Goal: Communication & Community: Answer question/provide support

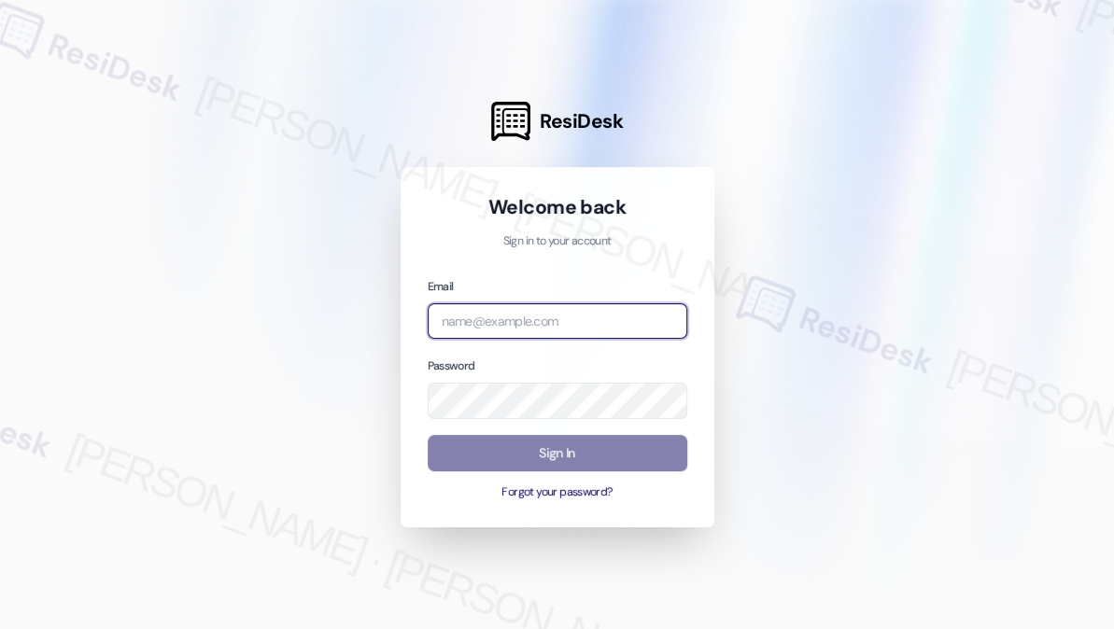
click at [542, 323] on input "email" at bounding box center [556, 321] width 259 height 36
type input "[EMAIL_ADDRESS][PERSON_NAME][PERSON_NAME][DOMAIN_NAME]"
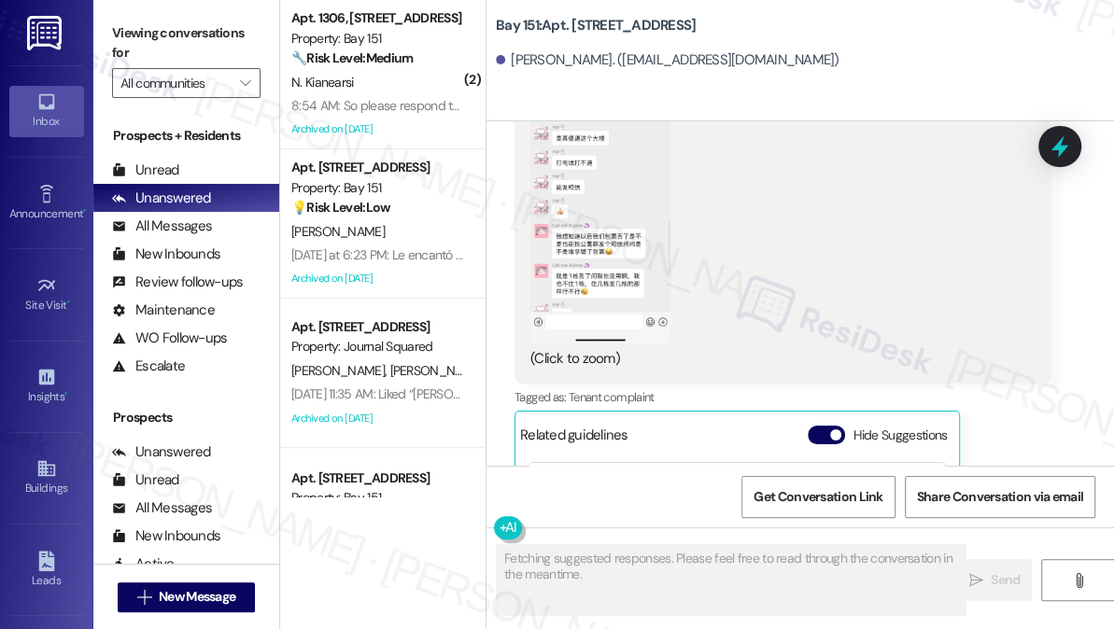
scroll to position [70035, 0]
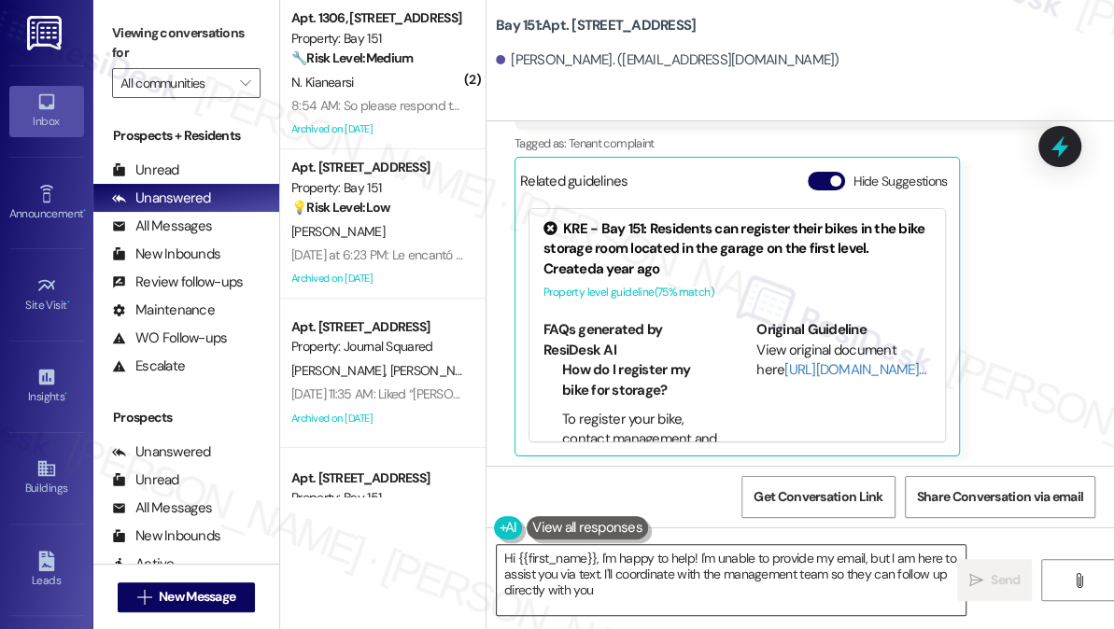
click at [662, 568] on textarea "Hi {{first_name}}, I'm happy to help! I'm unable to provide my email, but I am …" at bounding box center [731, 580] width 469 height 70
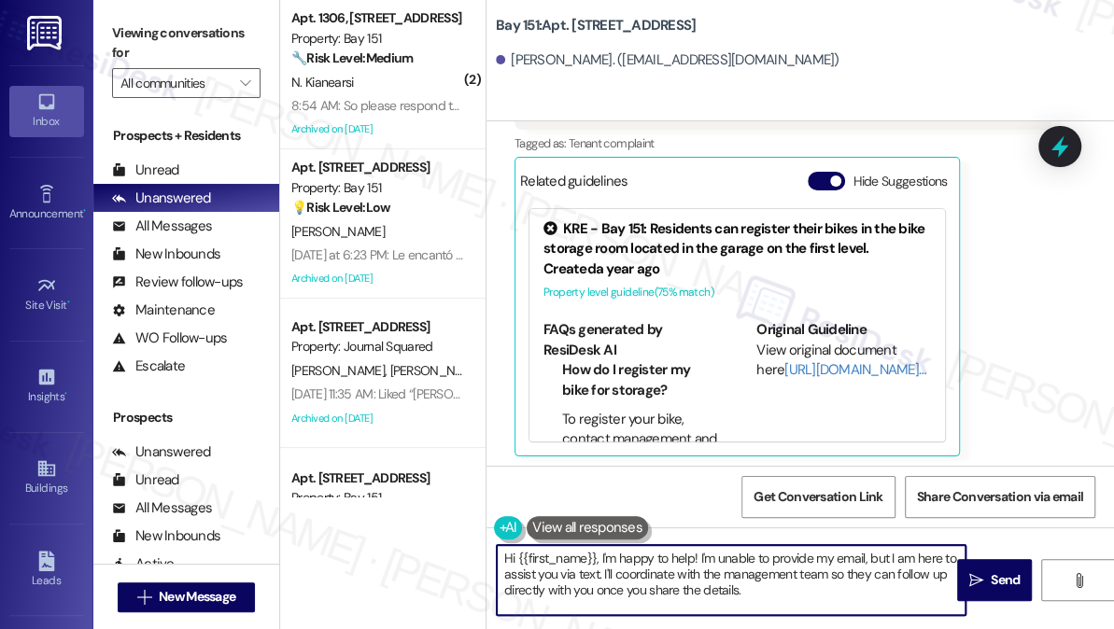
click at [662, 568] on textarea "Hi {{first_name}}, I'm happy to help! I'm unable to provide my email, but I am …" at bounding box center [731, 580] width 469 height 70
click at [774, 582] on textarea "Hi {{first_name}}, I'm happy to help! I'm unable to provide my email, but I am …" at bounding box center [731, 580] width 469 height 70
drag, startPoint x: 769, startPoint y: 592, endPoint x: 600, endPoint y: 556, distance: 172.6
click at [600, 556] on textarea "Hi {{first_name}}, I'm happy to help! I'm unable to provide my email, but I am …" at bounding box center [731, 580] width 469 height 70
paste textarea "we take these issues seriously and we would like to assist. I just called and l…"
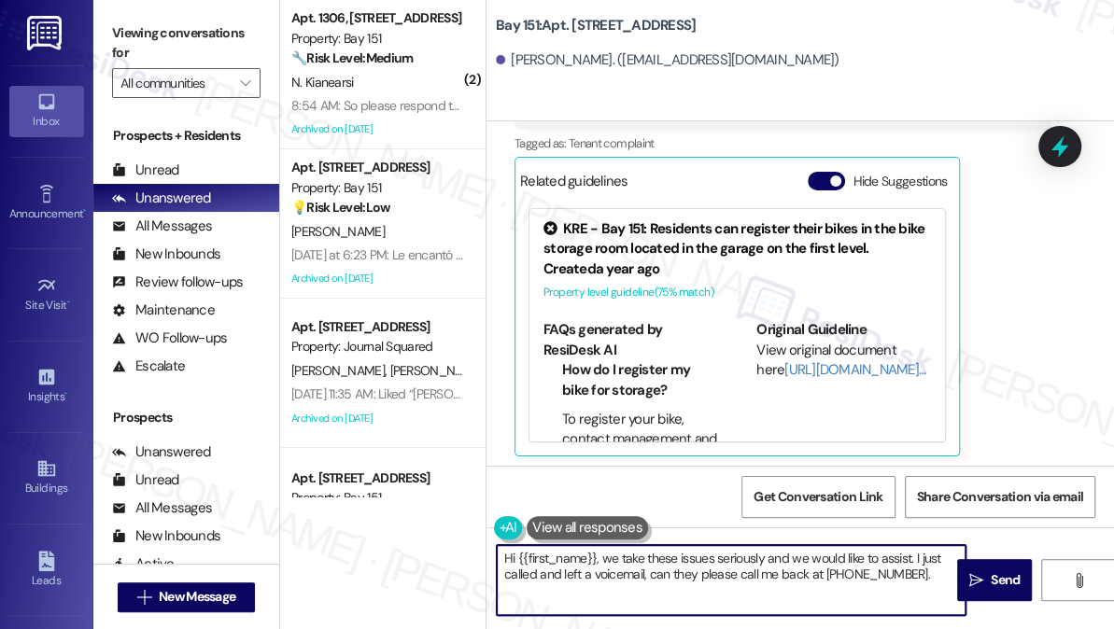
click at [602, 562] on textarea "Hi {{first_name}}, we take these issues seriously and we would like to assist. …" at bounding box center [731, 580] width 469 height 70
click at [658, 567] on textarea "Hi {{first_name}}, we take these issues seriously and we would like to assist. …" at bounding box center [731, 580] width 469 height 70
click at [608, 550] on textarea "Hi {{first_name}}, we take these issues seriously and we would like to assist. …" at bounding box center [731, 580] width 469 height 70
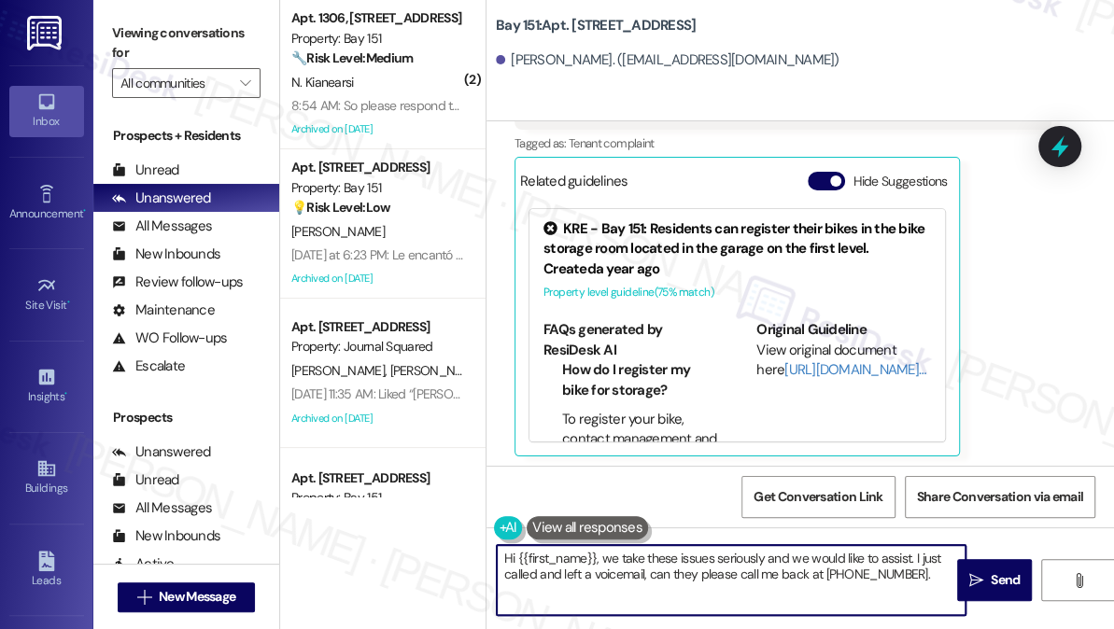
click at [604, 558] on textarea "Hi {{first_name}}, we take these issues seriously and we would like to assist. …" at bounding box center [731, 580] width 469 height 70
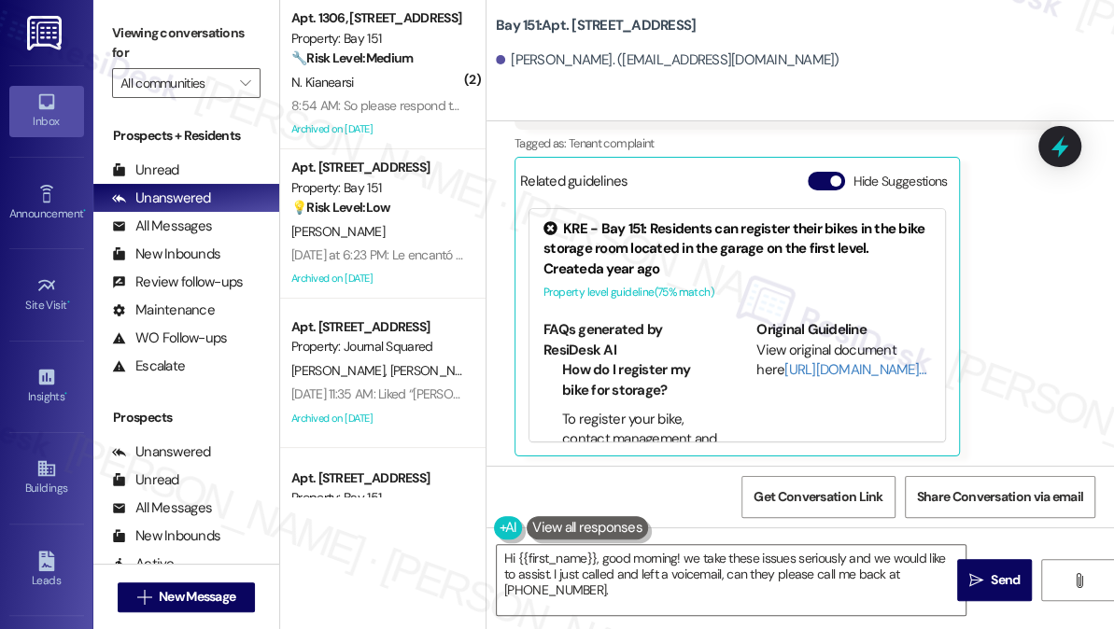
drag, startPoint x: -166, startPoint y: -109, endPoint x: 948, endPoint y: 70, distance: 1128.8
drag, startPoint x: 948, startPoint y: 70, endPoint x: 580, endPoint y: 217, distance: 397.1
click at [580, 553] on div "I understand wanting to continue this through email, Ruifeng. My number is set …" at bounding box center [824, 593] width 491 height 80
click at [624, 554] on textarea "Hi {{first_name}}, good morning! we take these issues seriously and we would li…" at bounding box center [731, 580] width 469 height 70
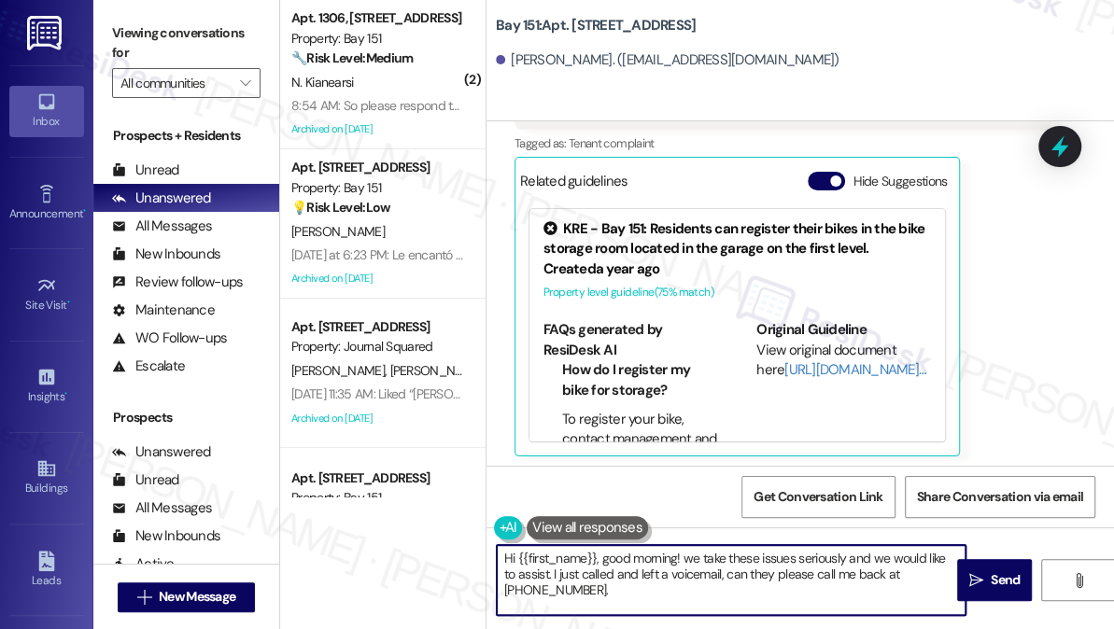
click at [624, 554] on textarea "Hi {{first_name}}, good morning! we take these issues seriously and we would li…" at bounding box center [731, 580] width 469 height 70
click at [666, 578] on textarea "Hi {{first_name}}, good morning! we take these issues seriously and we would li…" at bounding box center [731, 580] width 469 height 70
click at [691, 554] on textarea "Hi {{first_name}}, good morning! we take these issues seriously and we would li…" at bounding box center [731, 580] width 469 height 70
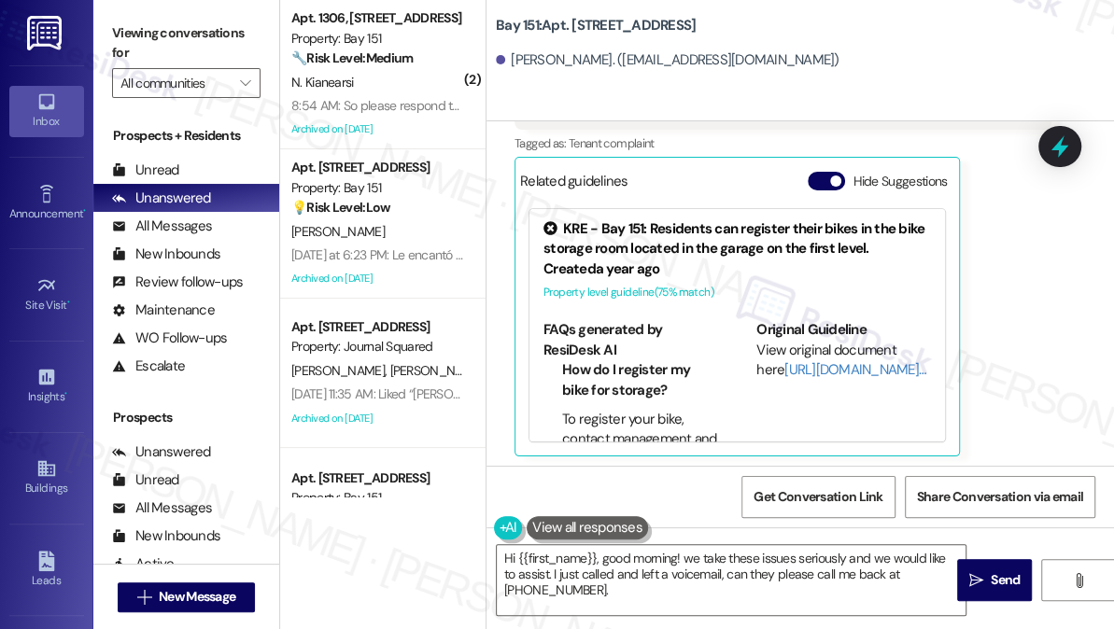
drag, startPoint x: 1025, startPoint y: 333, endPoint x: 948, endPoint y: 369, distance: 84.4
click at [692, 584] on textarea "Hi {{first_name}}, good morning! we take these issues seriously and we would li…" at bounding box center [731, 580] width 469 height 70
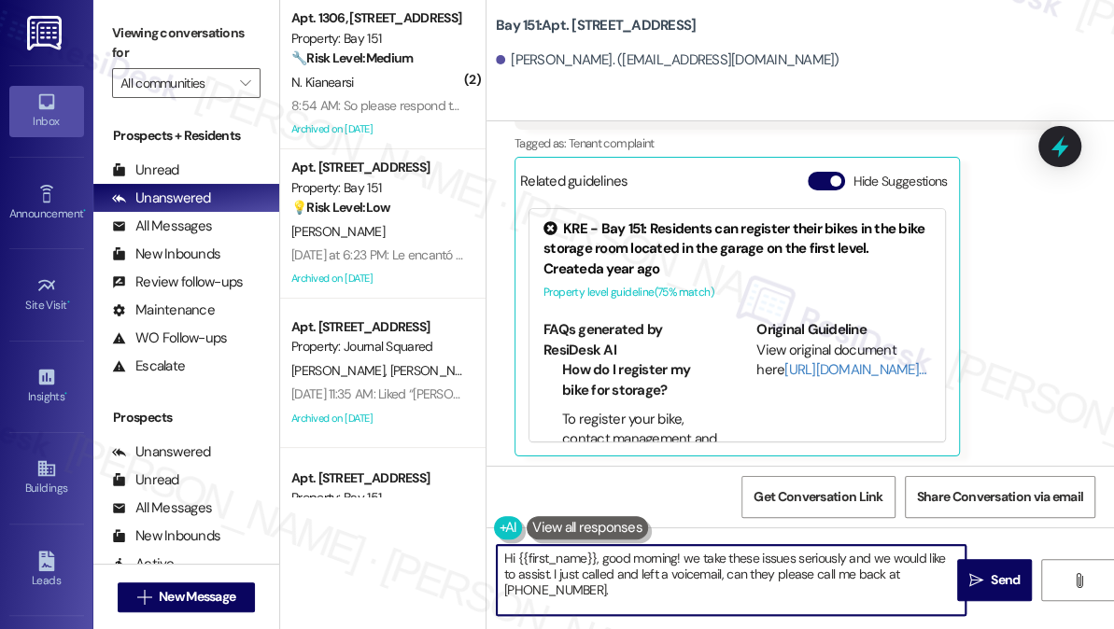
click at [692, 584] on textarea "Hi {{first_name}}, good morning! we take these issues seriously and we would li…" at bounding box center [731, 580] width 469 height 70
click at [696, 562] on textarea "Hi {{first_name}}, good morning! we take these issues seriously and we would li…" at bounding box center [731, 580] width 469 height 70
click at [683, 554] on textarea "Hi {{first_name}}, good morning! we take these issues seriously and we would li…" at bounding box center [731, 580] width 469 height 70
type textarea "Hi {{first_name}}, good morning! We take these issues seriously and we would li…"
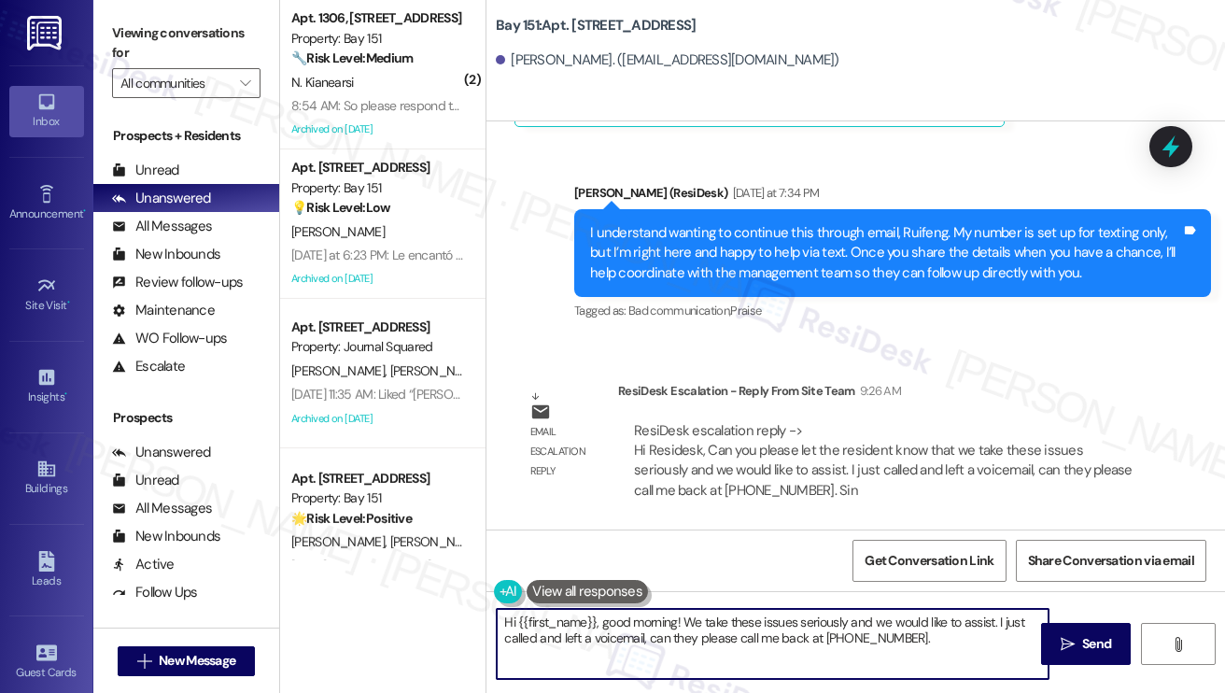
scroll to position [66369, 0]
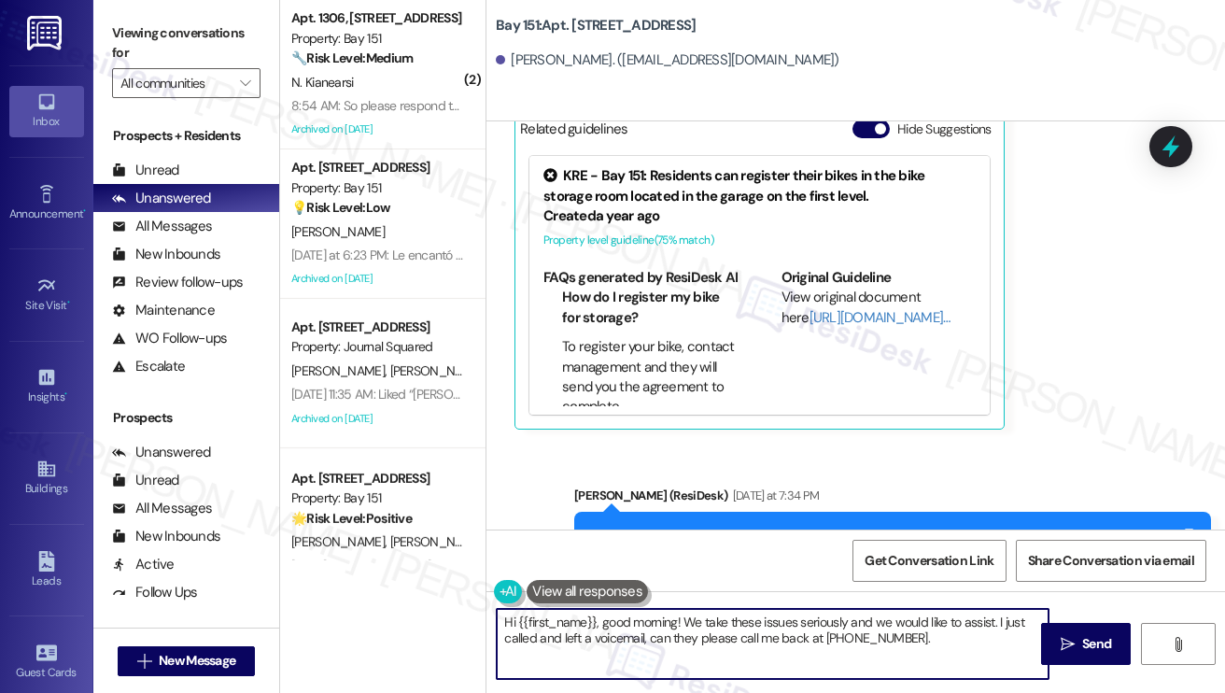
click at [820, 623] on textarea "Hi {{first_name}}, good morning! We take these issues seriously and we would li…" at bounding box center [773, 644] width 552 height 70
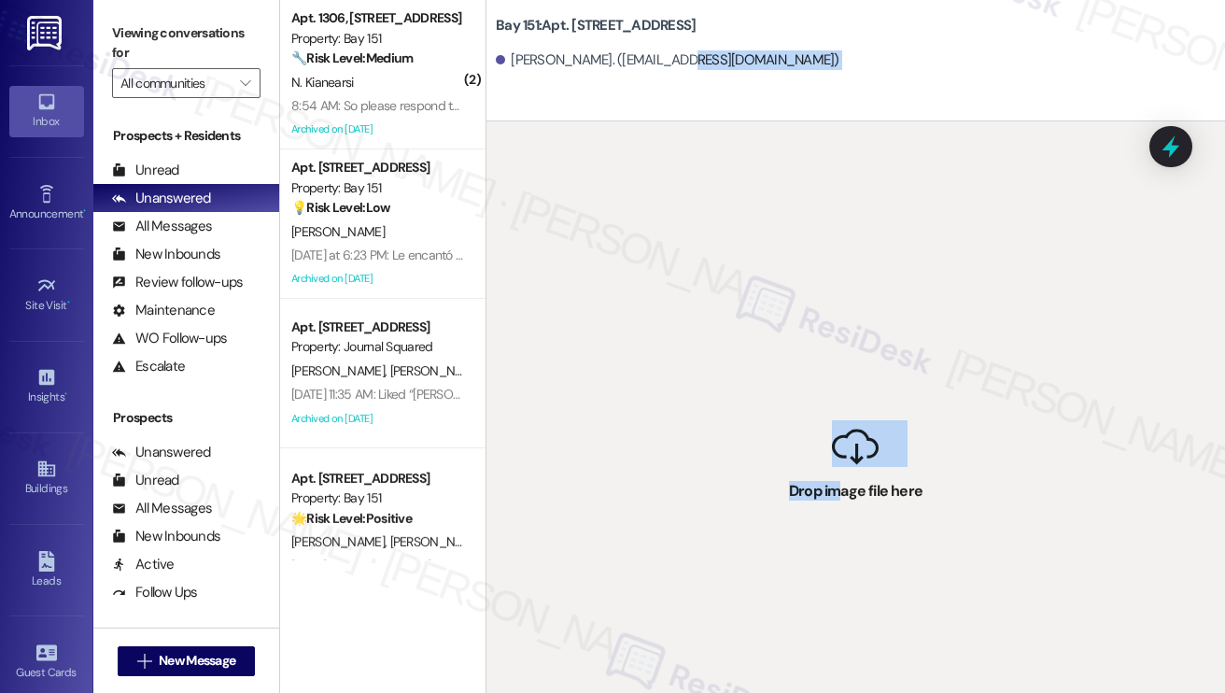
drag, startPoint x: 840, startPoint y: 482, endPoint x: 692, endPoint y: 105, distance: 405.2
click at [682, 92] on div "Bay 151: [STREET_ADDRESS][GEOGRAPHIC_DATA][PERSON_NAME]. ([EMAIL_ADDRESS][DOMAI…" at bounding box center [854, 346] width 739 height 693
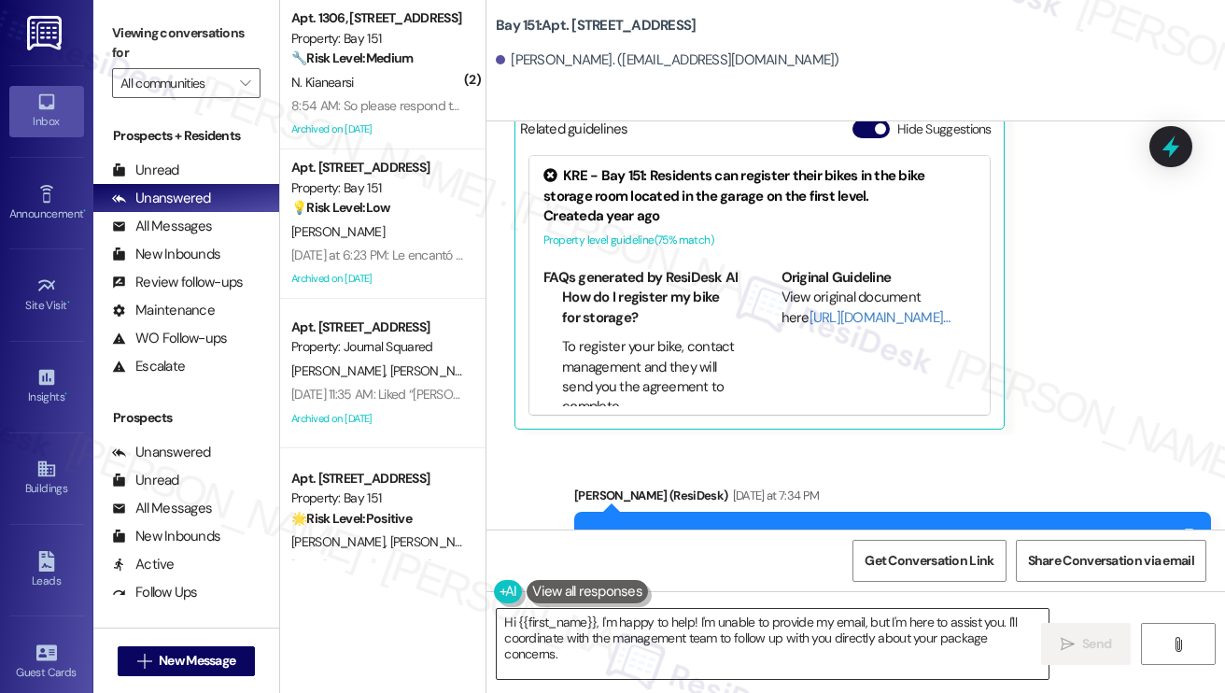
click at [603, 628] on textarea "Hi {{first_name}}, I'm happy to help! I'm unable to provide my email, but I'm h…" at bounding box center [773, 644] width 552 height 70
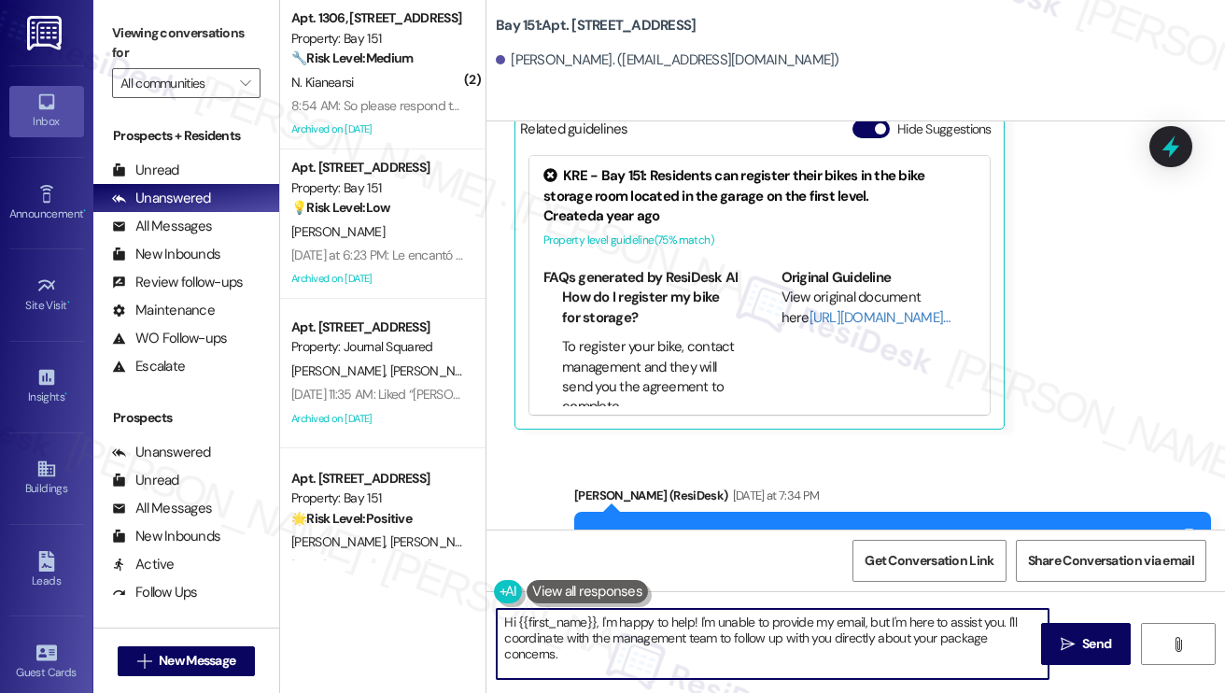
click at [603, 628] on textarea "Hi {{first_name}}, I'm happy to help! I'm unable to provide my email, but I'm h…" at bounding box center [773, 644] width 552 height 70
paste textarea "we take these issues seriously and we would like to assist. I just called and l…"
click at [612, 628] on textarea "we take these issues seriously and we would like to assist. I just called and l…" at bounding box center [773, 644] width 552 height 70
click at [560, 628] on textarea "Hi {{first_name}}, I'm happy to help! I'm unable to provide my email, but I'm h…" at bounding box center [773, 644] width 552 height 70
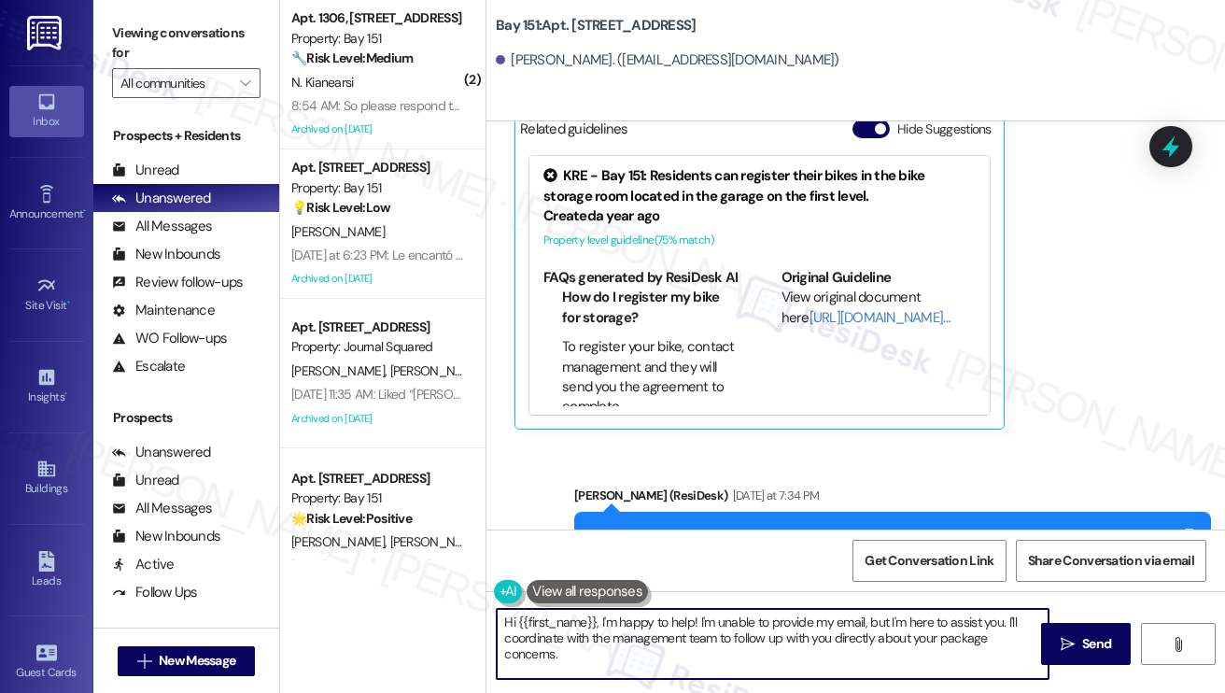
drag, startPoint x: 607, startPoint y: 653, endPoint x: 601, endPoint y: 615, distance: 38.7
click at [601, 615] on textarea "Hi {{first_name}}, I'm happy to help! I'm unable to provide my email, but I'm h…" at bounding box center [773, 644] width 552 height 70
paste textarea "we take these issues seriously and we would like to assist. I just called and l…"
click at [603, 620] on textarea "Hi {{first_name}}, we take these issues seriously and we would like to assist. …" at bounding box center [773, 644] width 552 height 70
click at [689, 619] on textarea "Hi {{first_name}}, good morning! we take these issues seriously and we would li…" at bounding box center [773, 644] width 552 height 70
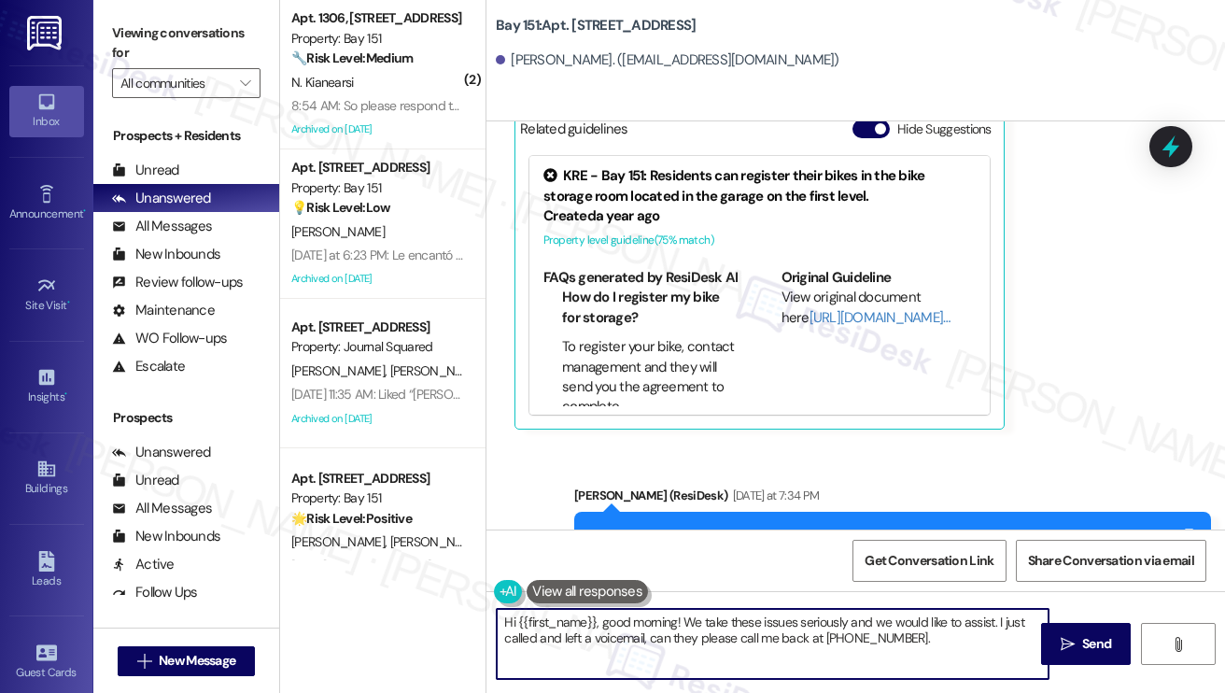
click at [724, 624] on textarea "Hi {{first_name}}, good morning! We take these issues seriously and we would li…" at bounding box center [773, 644] width 552 height 70
click at [706, 616] on textarea "Hi {{first_name}}, good morning! We take these issues seriously and we would li…" at bounding box center [773, 644] width 552 height 70
click at [876, 621] on textarea "Hi {{first_name}}, good morning! We want you to know we take these issues serio…" at bounding box center [773, 644] width 552 height 70
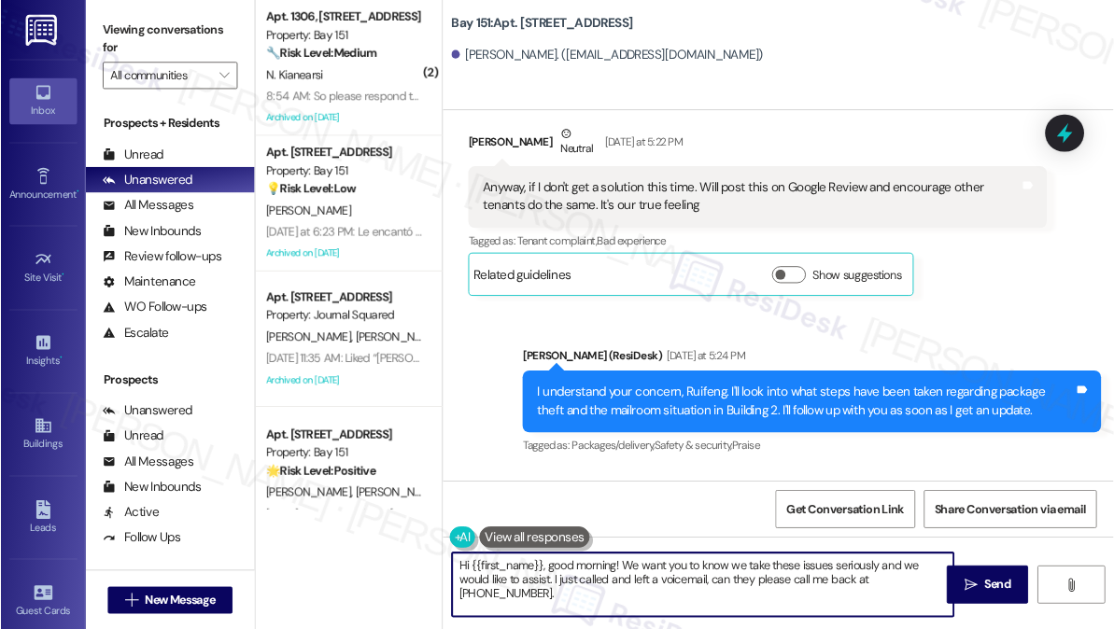
scroll to position [63475, 0]
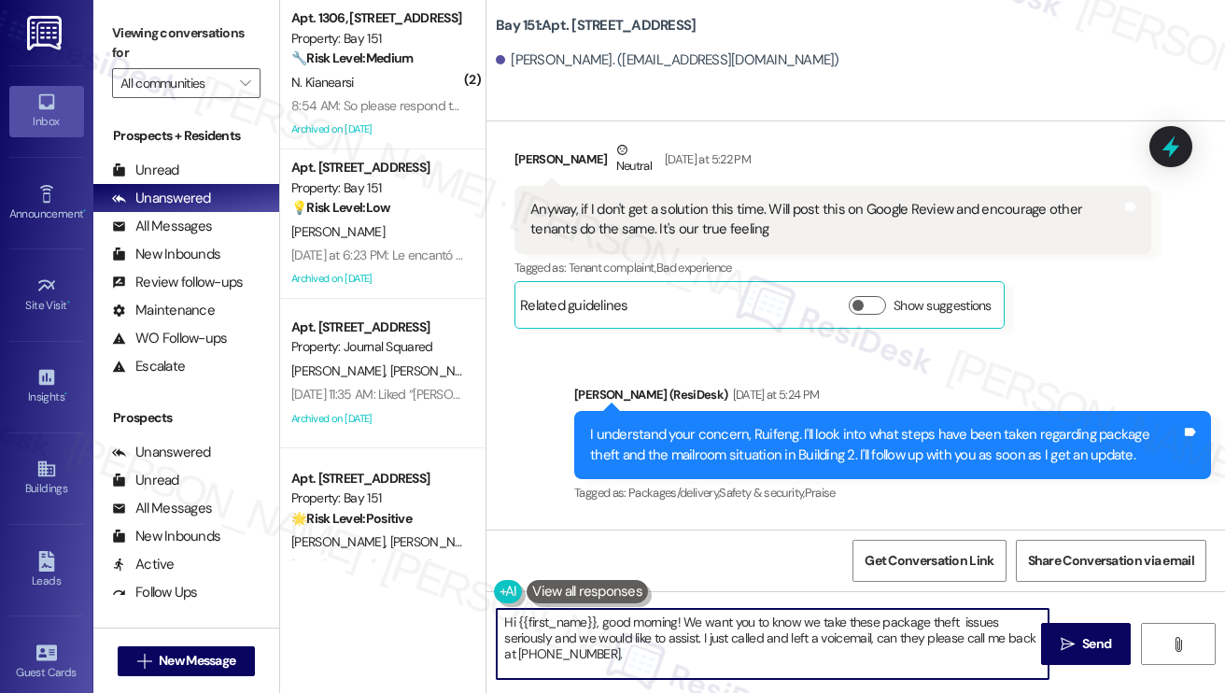
click at [703, 628] on textarea "Hi {{first_name}}, good morning! We want you to know we take these package thef…" at bounding box center [773, 644] width 552 height 70
click at [706, 628] on textarea "Hi {{first_name}}, good morning! We want you to know we take these package thef…" at bounding box center [773, 644] width 552 height 70
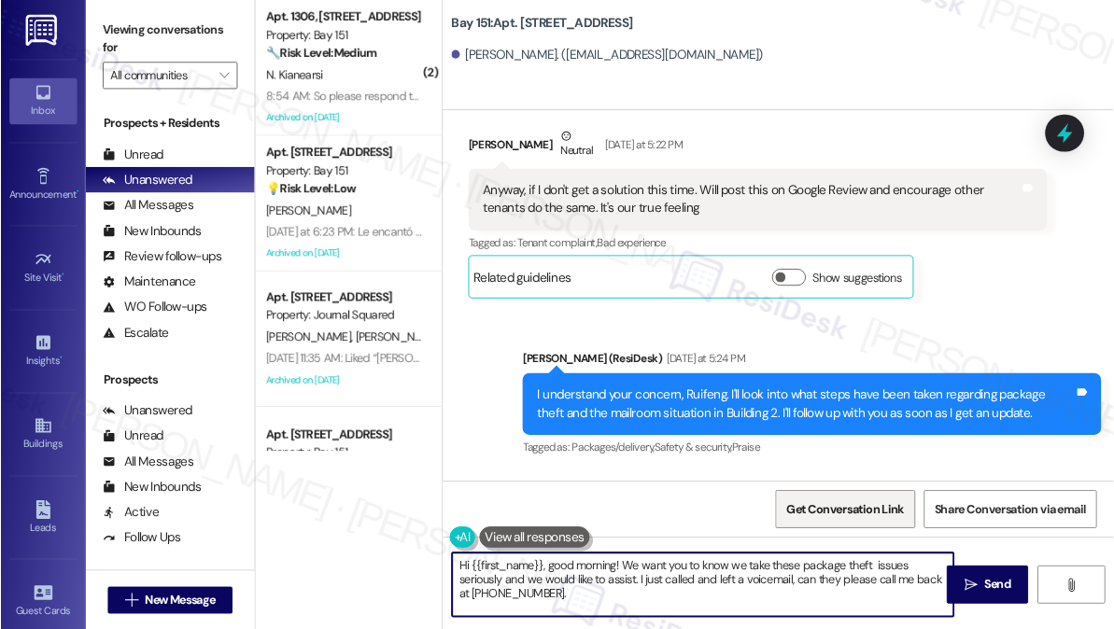
scroll to position [63755, 0]
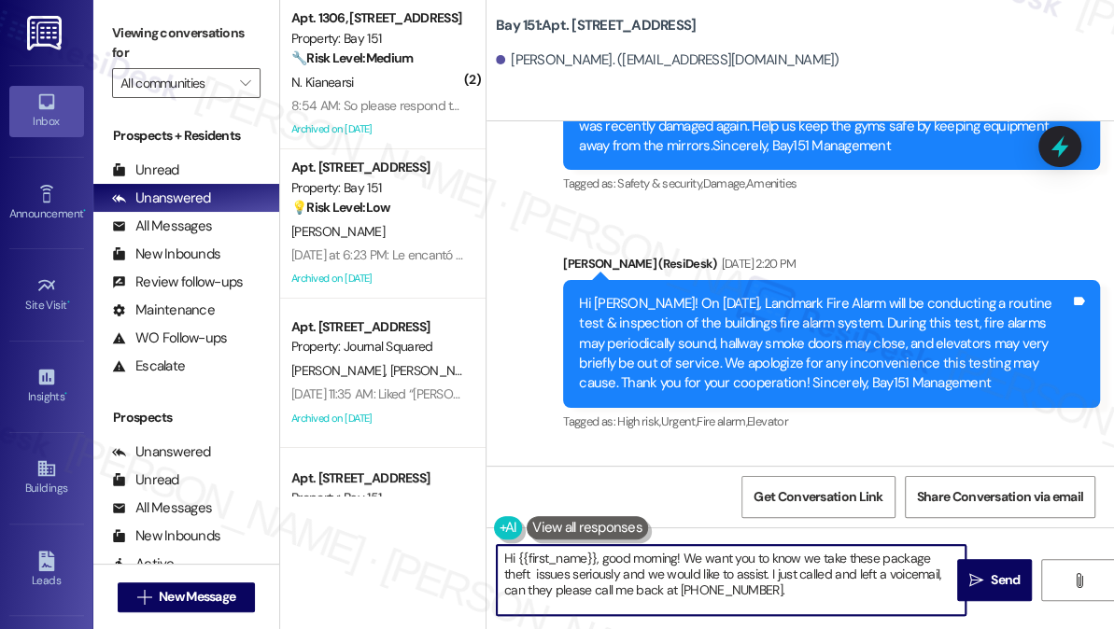
click at [744, 575] on textarea "Hi {{first_name}}, good morning! We want you to know we take these package thef…" at bounding box center [731, 580] width 469 height 70
click at [646, 590] on textarea "Hi {{first_name}}, good morning! We want you to know we take these package thef…" at bounding box center [731, 580] width 469 height 70
click at [729, 594] on textarea "Hi {{first_name}}, good morning! We want you to know we take these package thef…" at bounding box center [731, 580] width 469 height 70
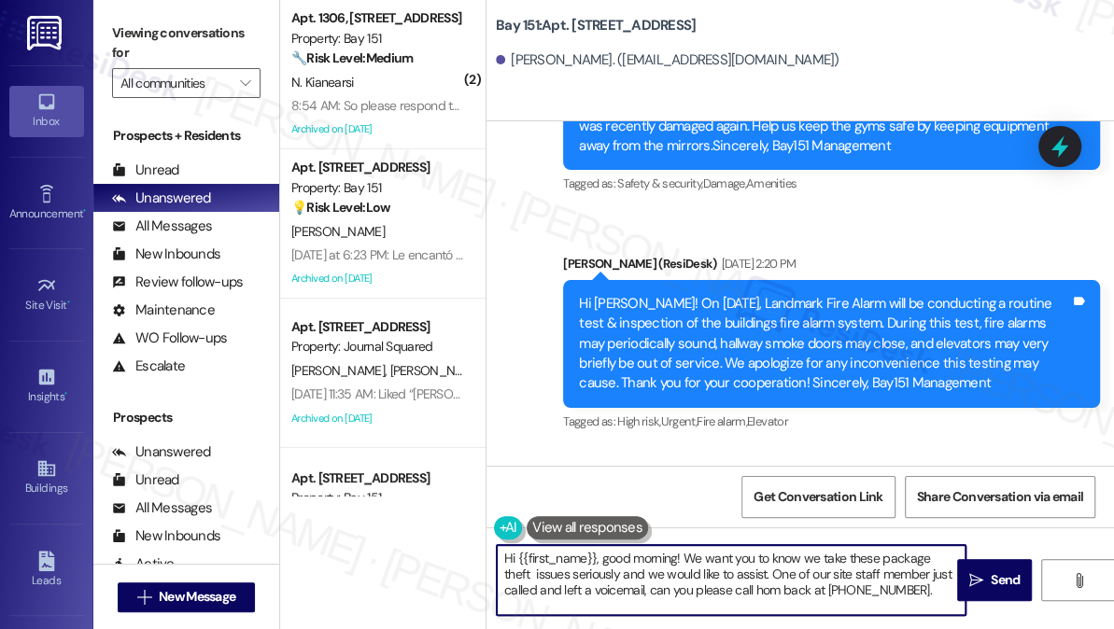
click at [722, 587] on textarea "Hi {{first_name}}, good morning! We want you to know we take these package thef…" at bounding box center [731, 580] width 469 height 70
drag, startPoint x: 736, startPoint y: 589, endPoint x: 721, endPoint y: 584, distance: 15.6
click at [721, 584] on textarea "Hi {{first_name}}, good morning! We want you to know we take these package thef…" at bounding box center [731, 580] width 469 height 70
click at [894, 584] on textarea "Hi {{first_name}}, good morning! We want you to know we take these package thef…" at bounding box center [731, 580] width 469 height 70
click at [785, 568] on textarea "Hi {{first_name}}, good morning! We want you to know we take these package thef…" at bounding box center [731, 580] width 469 height 70
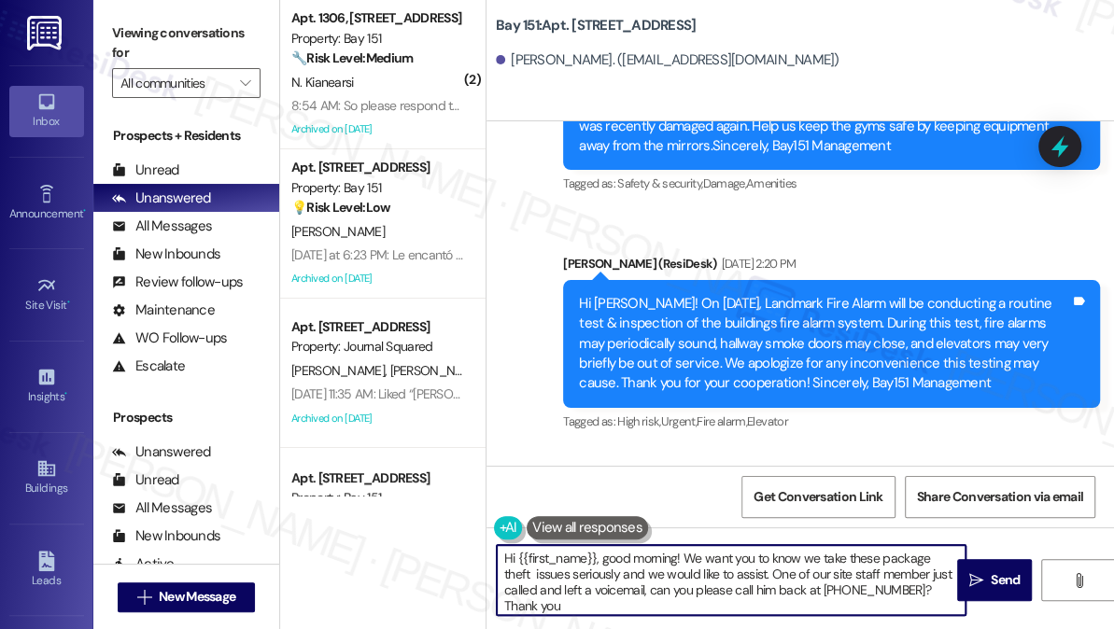
click at [785, 568] on textarea "Hi {{first_name}}, good morning! We want you to know we take these package thef…" at bounding box center [731, 580] width 469 height 70
click at [721, 579] on textarea "Hi {{first_name}}, good morning! We want you to know we take these package thef…" at bounding box center [731, 580] width 469 height 70
click at [721, 583] on textarea "Hi {{first_name}}, good morning! We want you to know we take these package thef…" at bounding box center [731, 580] width 469 height 70
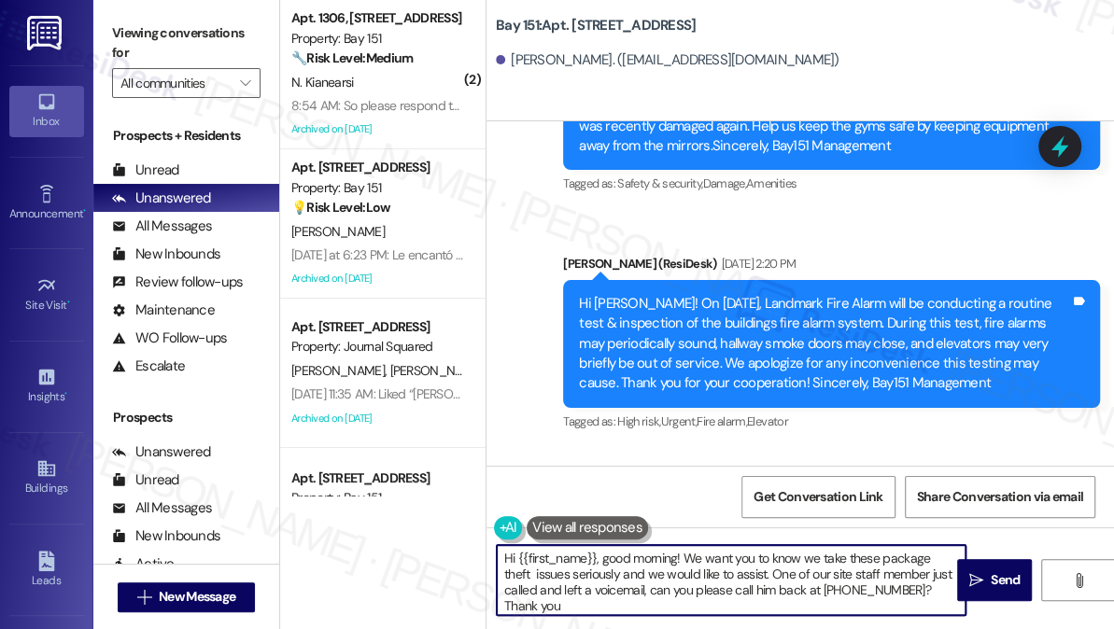
click at [721, 584] on textarea "Hi {{first_name}}, good morning! We want you to know we take these package thef…" at bounding box center [731, 580] width 469 height 70
click at [901, 582] on textarea "Hi {{first_name}}, good morning! We want you to know we take these package thef…" at bounding box center [731, 580] width 469 height 70
click at [634, 564] on textarea "Hi {{first_name}}, good morning! We want you to know we take these package thef…" at bounding box center [731, 580] width 469 height 70
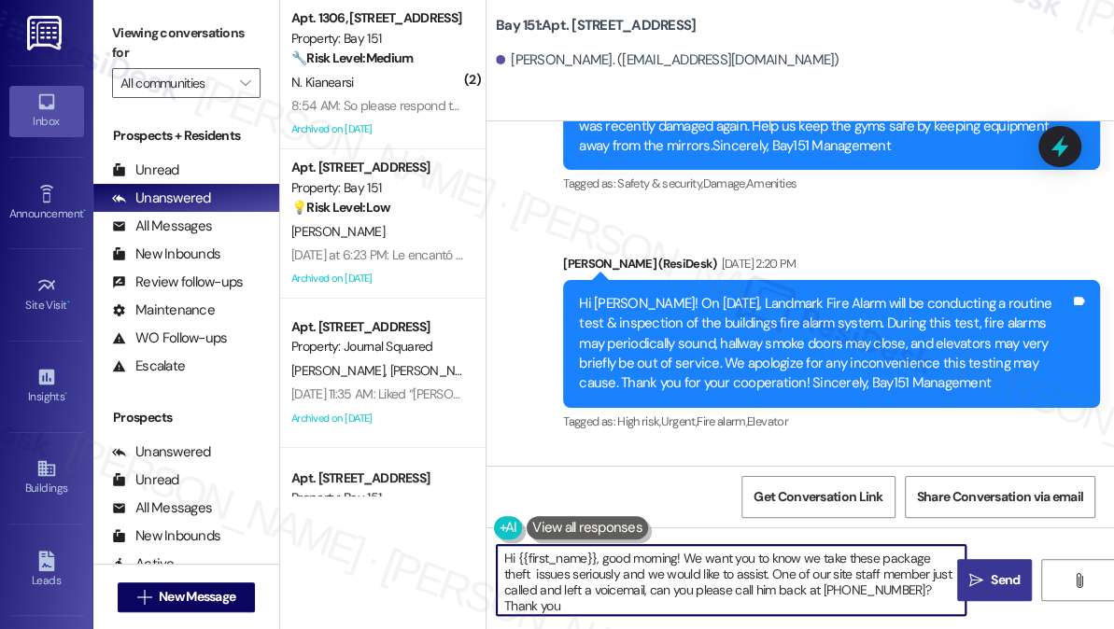
type textarea "Hi {{first_name}}, good morning! We want you to know we take these package thef…"
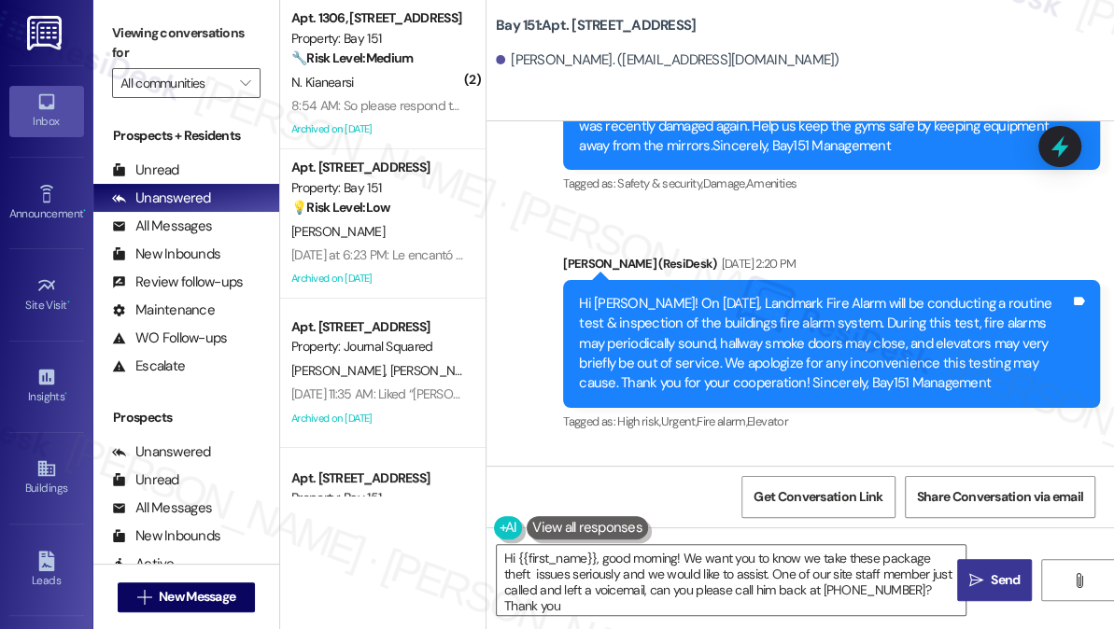
click at [973, 582] on icon "" at bounding box center [976, 580] width 14 height 15
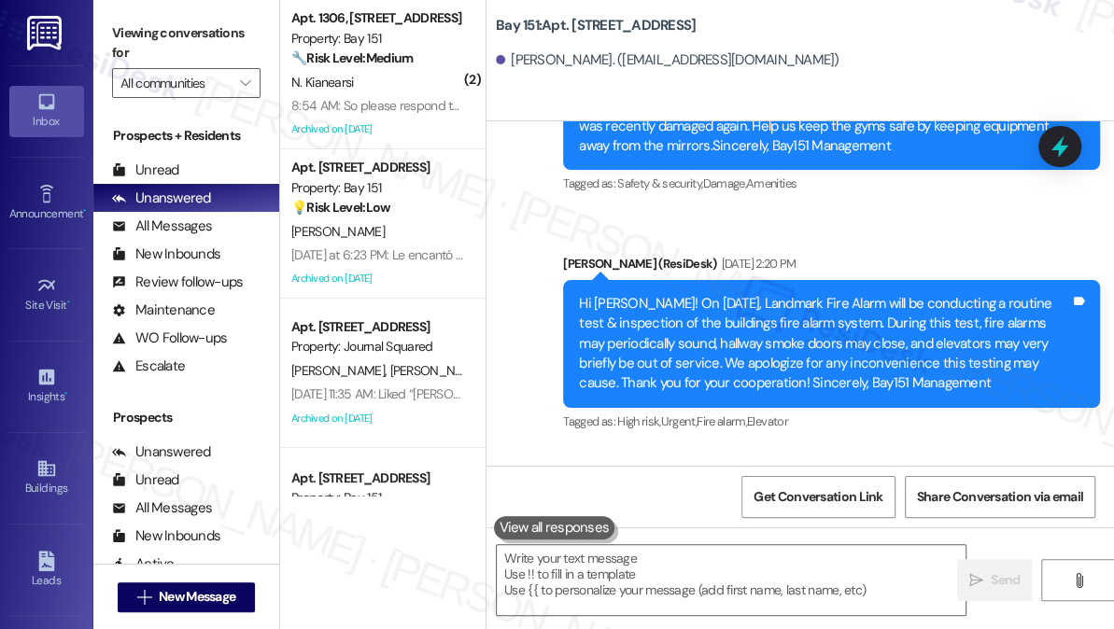
scroll to position [69626, 0]
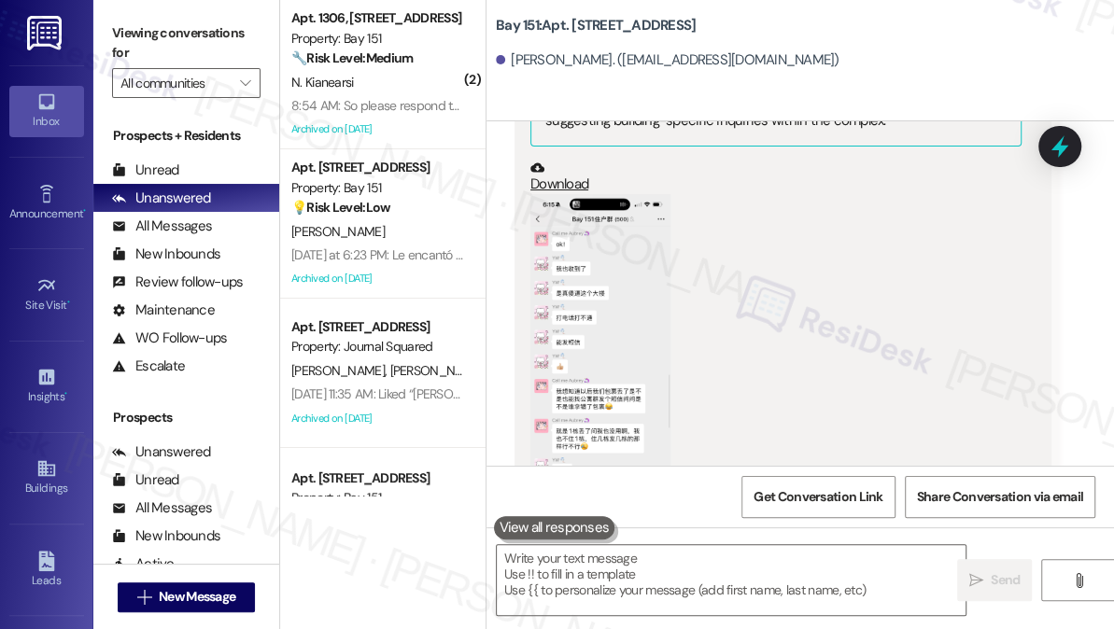
click at [1016, 74] on div "[PERSON_NAME]. ([EMAIL_ADDRESS][DOMAIN_NAME])" at bounding box center [805, 60] width 618 height 37
click at [994, 39] on div "Bay 151: [STREET_ADDRESS][GEOGRAPHIC_DATA][PERSON_NAME]. ([EMAIL_ADDRESS][DOMAI…" at bounding box center [805, 42] width 618 height 75
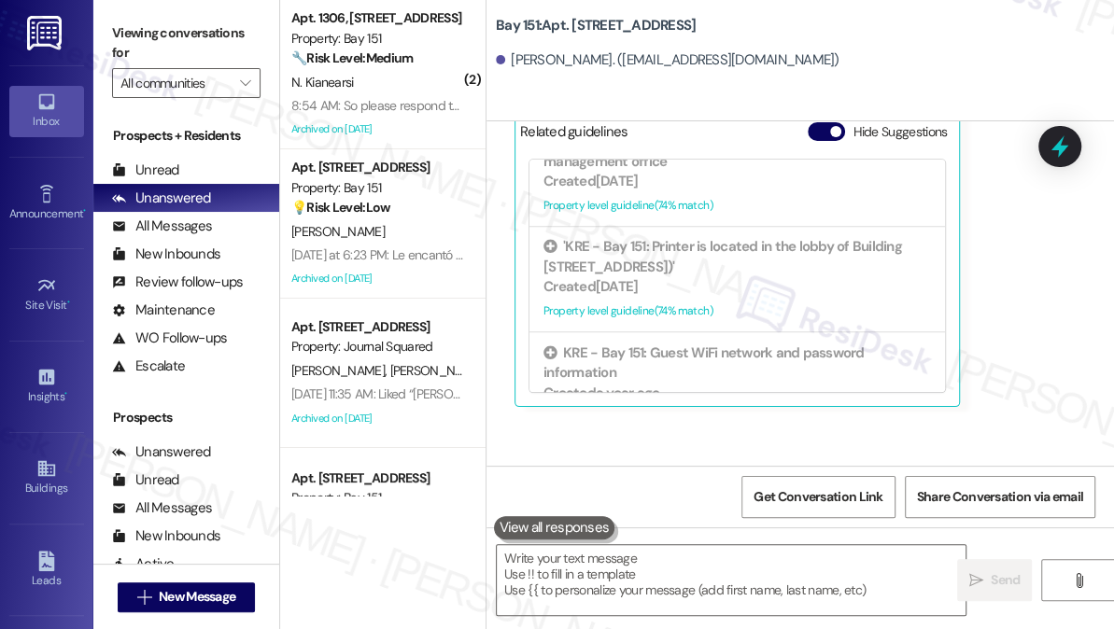
scroll to position [70205, 0]
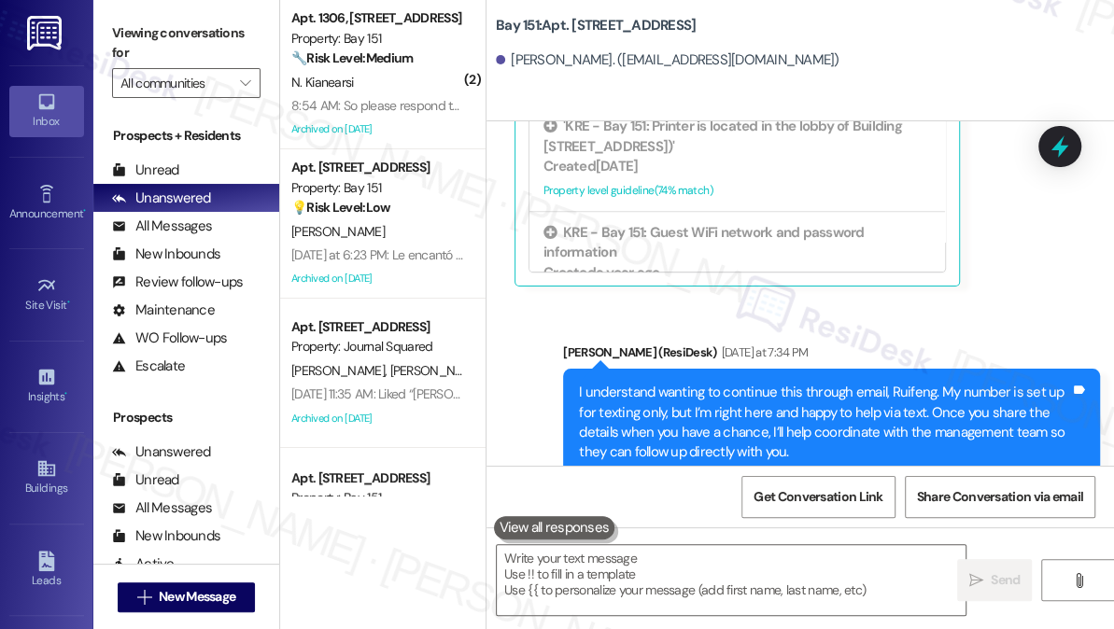
drag, startPoint x: 976, startPoint y: 26, endPoint x: 838, endPoint y: 2, distance: 140.3
click at [976, 26] on div "Bay 151: [STREET_ADDRESS][GEOGRAPHIC_DATA][PERSON_NAME]. ([EMAIL_ADDRESS][DOMAI…" at bounding box center [805, 42] width 618 height 75
